Goal: Use online tool/utility: Utilize a website feature to perform a specific function

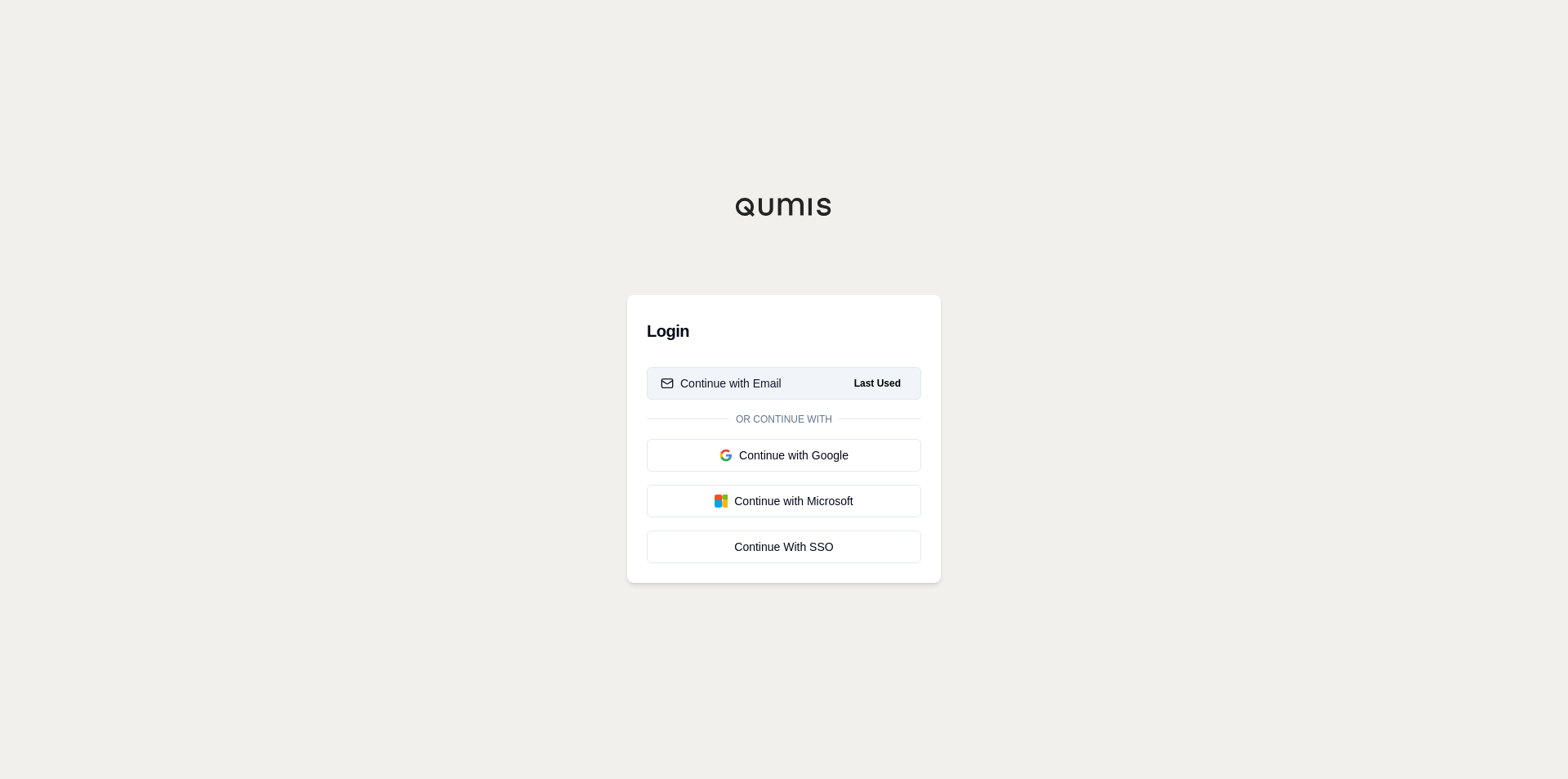
click at [773, 381] on div "Continue with Email" at bounding box center [721, 384] width 121 height 16
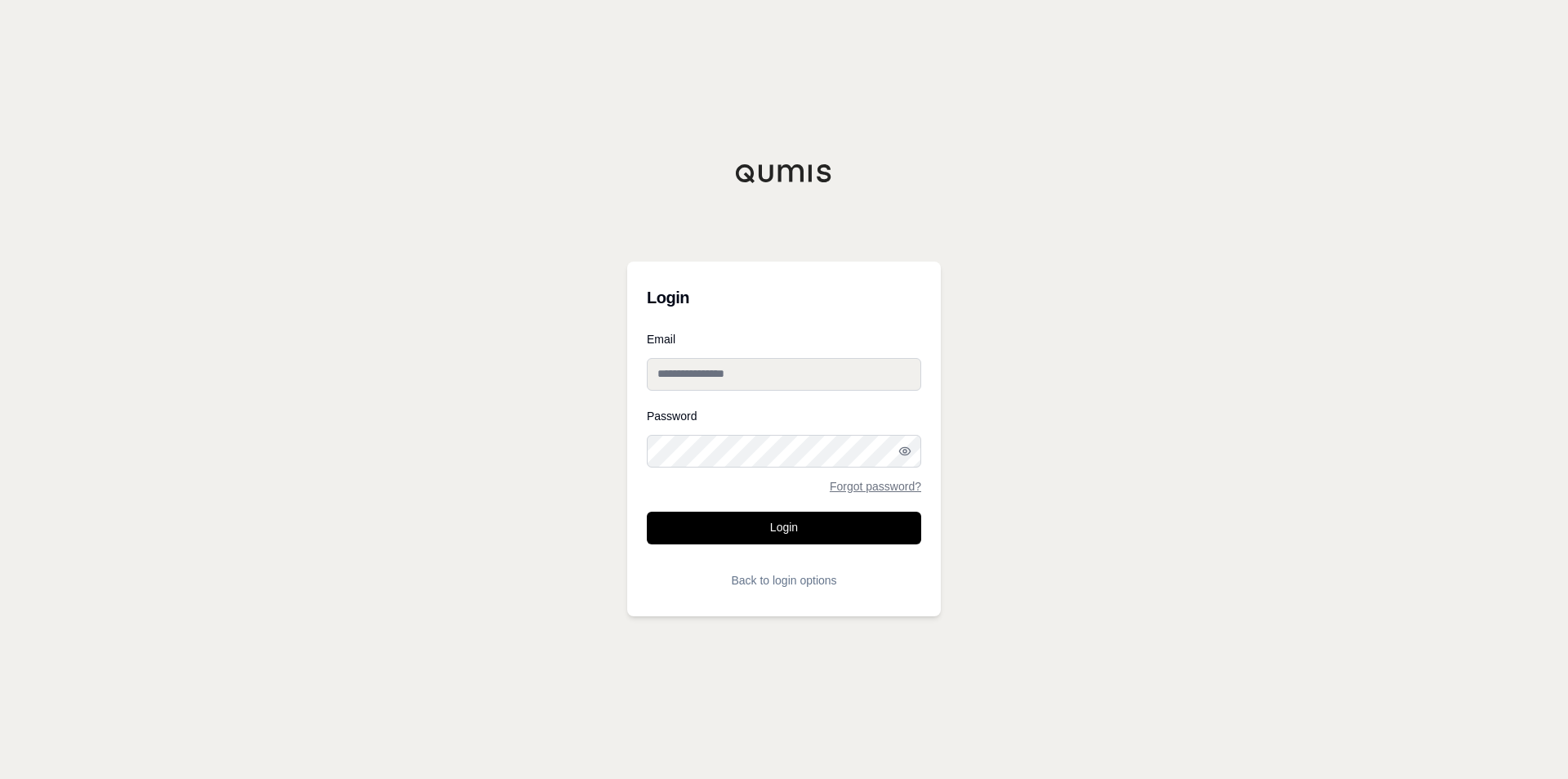
type input "**********"
click at [796, 531] on button "Login" at bounding box center [784, 528] width 274 height 33
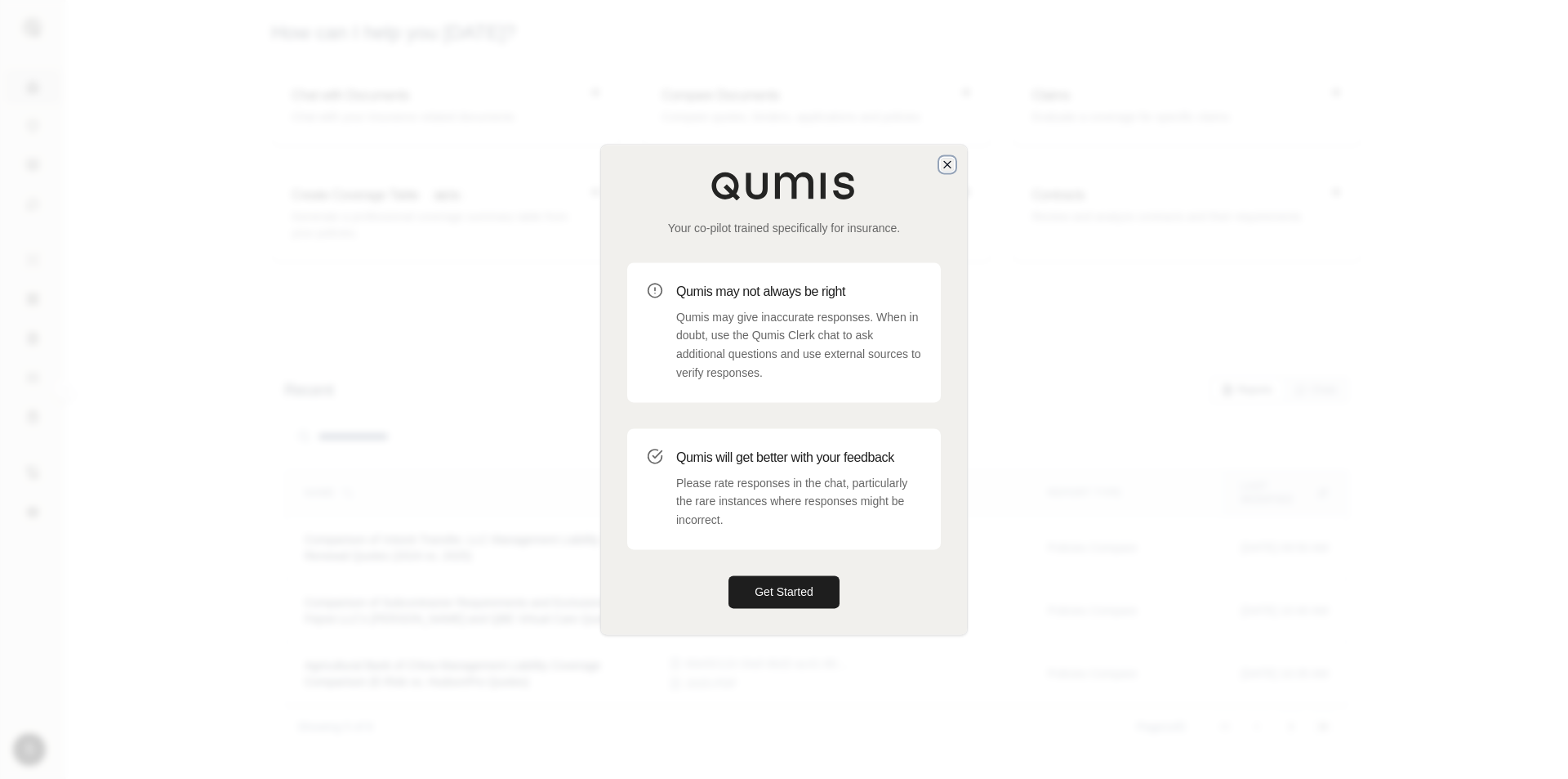
click at [947, 160] on icon "button" at bounding box center [947, 164] width 13 height 13
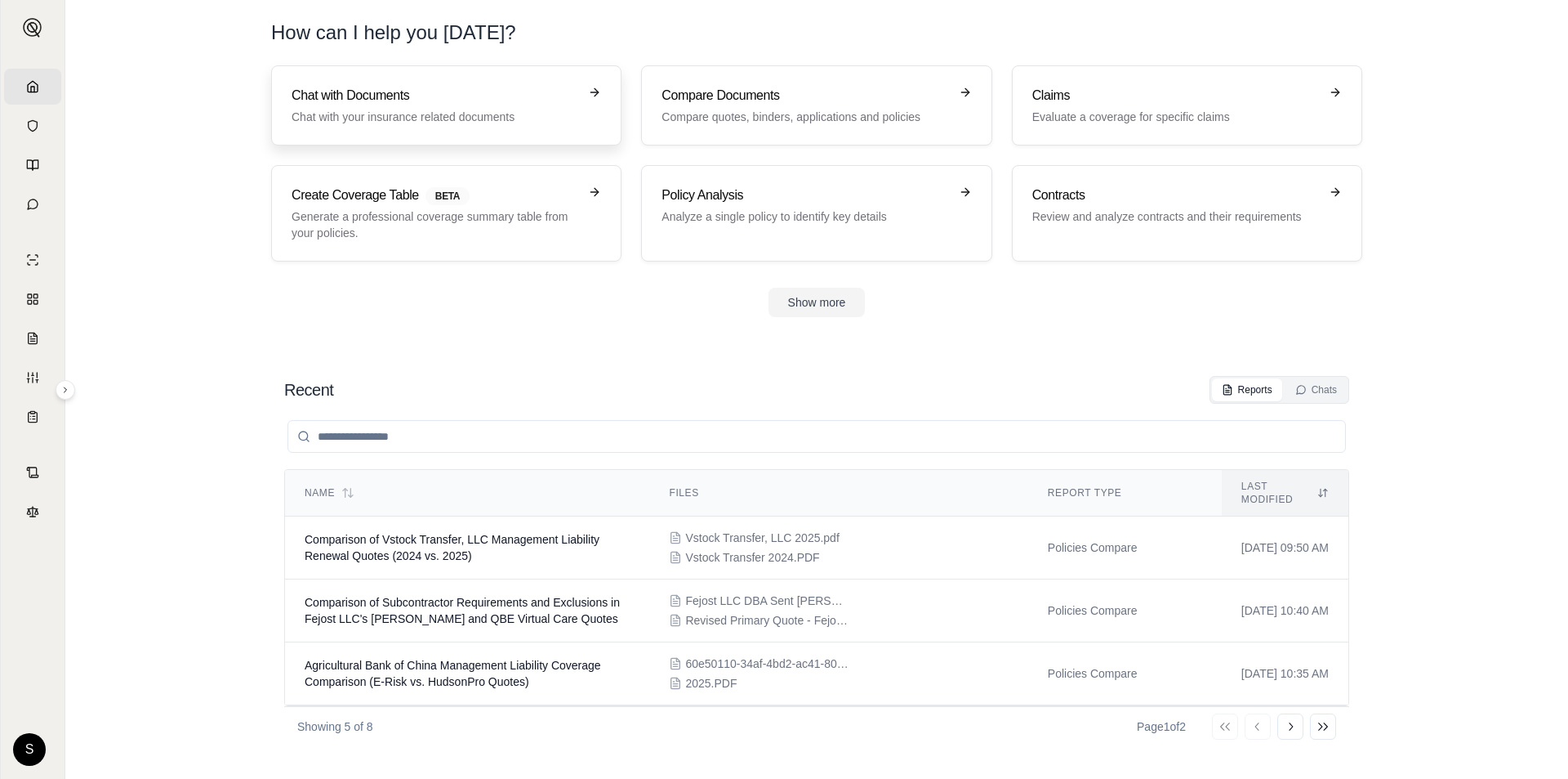
click at [524, 118] on p "Chat with your insurance related documents" at bounding box center [435, 117] width 286 height 16
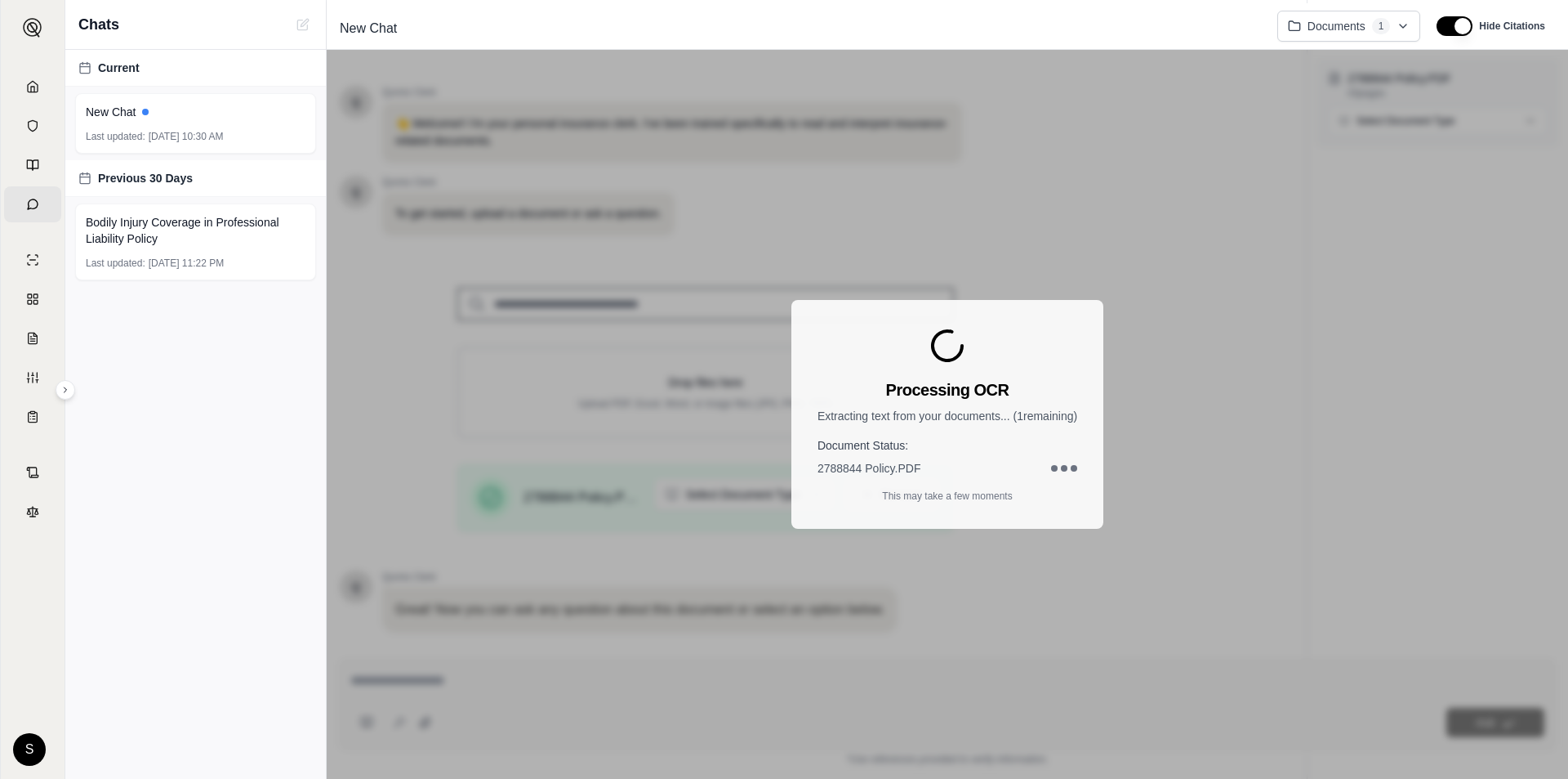
scroll to position [106, 0]
